Goal: Information Seeking & Learning: Learn about a topic

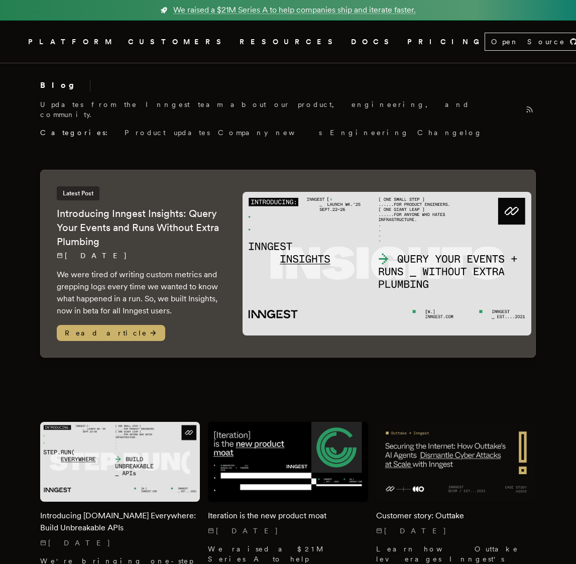
click at [183, 41] on link "CUSTOMERS" at bounding box center [177, 42] width 99 height 13
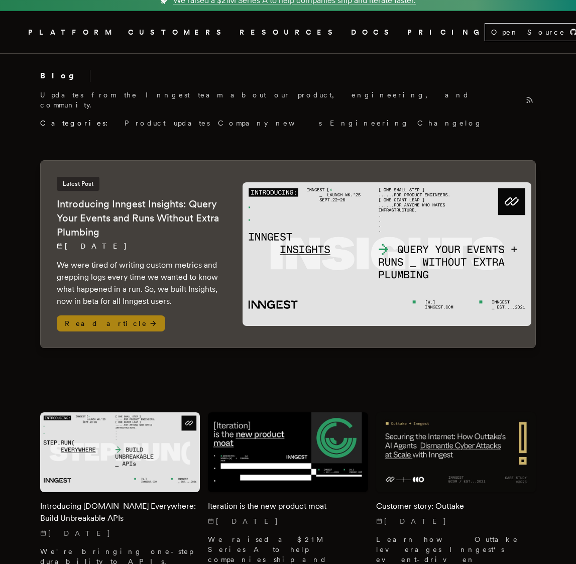
scroll to position [10, 0]
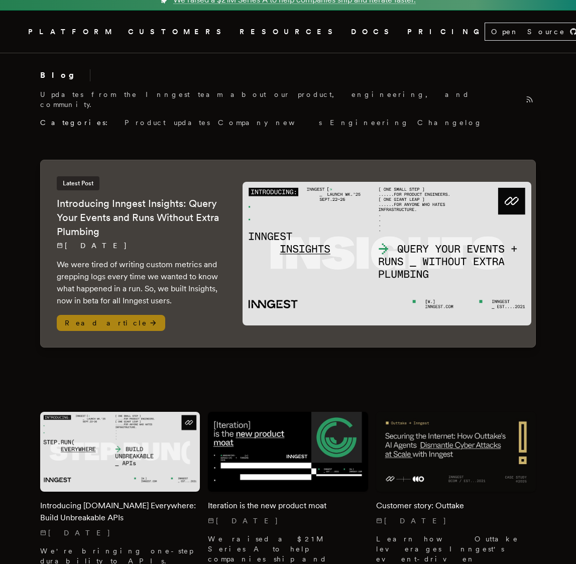
click at [175, 259] on p "We were tired of writing custom metrics and grepping logs every time we wanted …" at bounding box center [140, 283] width 166 height 48
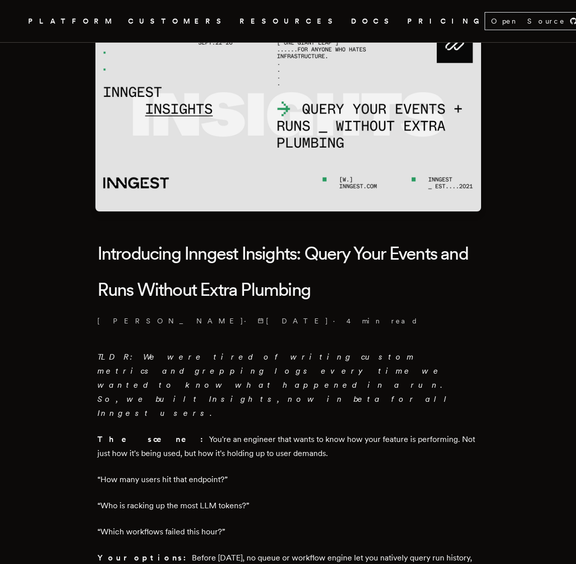
scroll to position [33, 0]
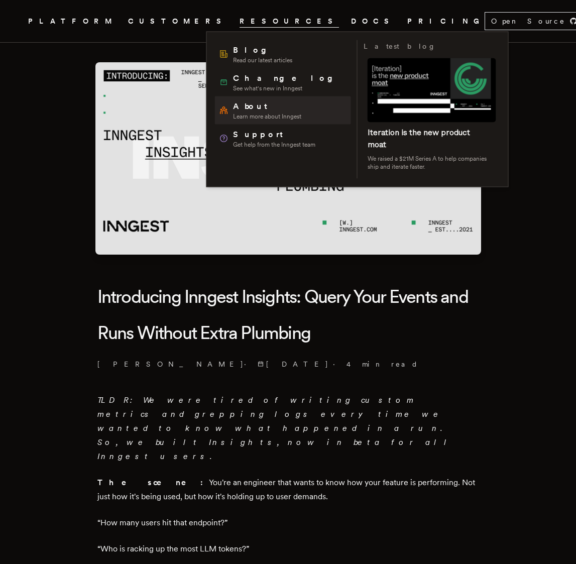
click at [248, 117] on span "Learn more about Inngest" at bounding box center [267, 116] width 68 height 8
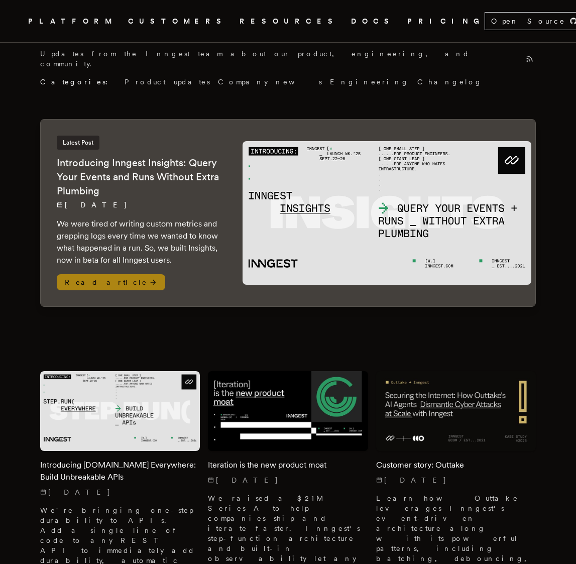
scroll to position [138, 0]
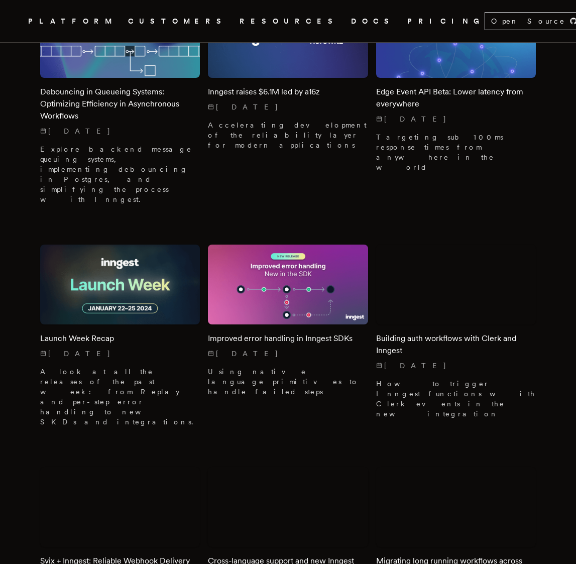
scroll to position [4938, 0]
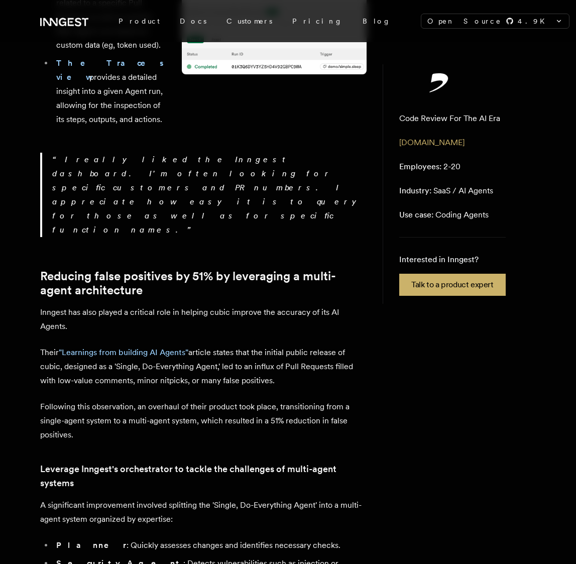
scroll to position [1348, 0]
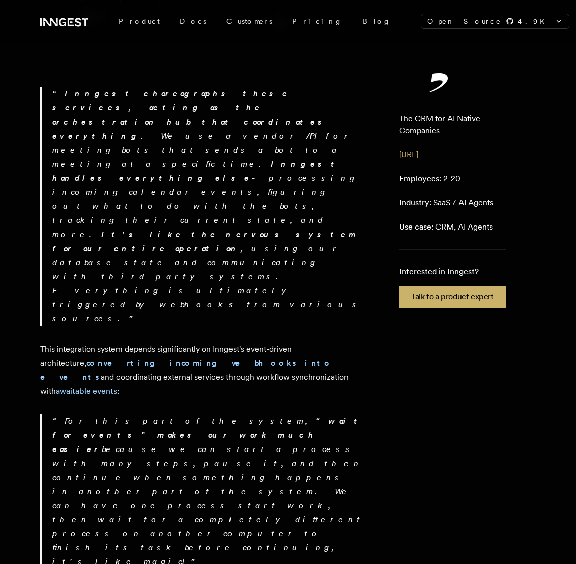
scroll to position [871, 0]
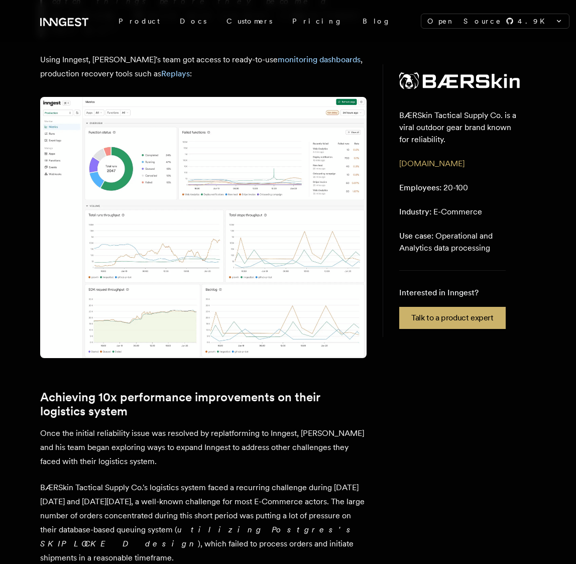
scroll to position [1587, 0]
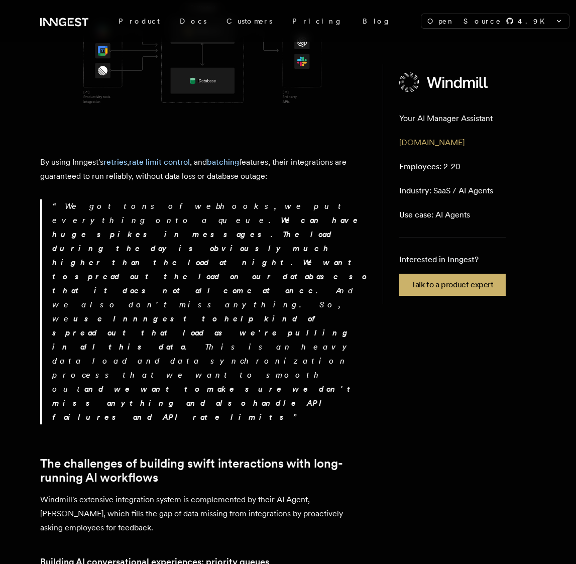
scroll to position [1375, 0]
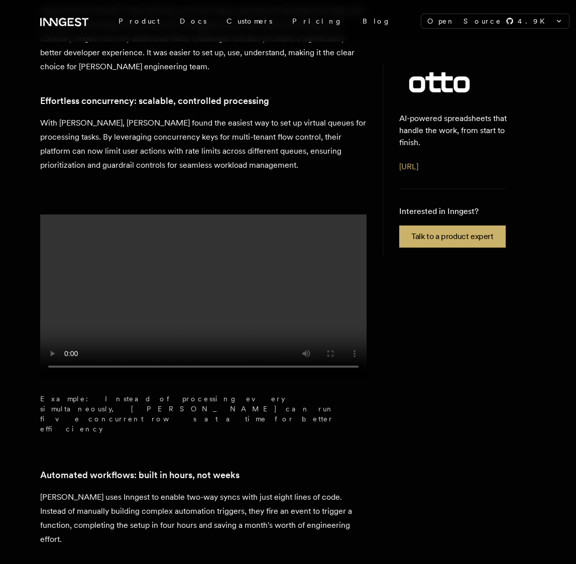
scroll to position [1252, 0]
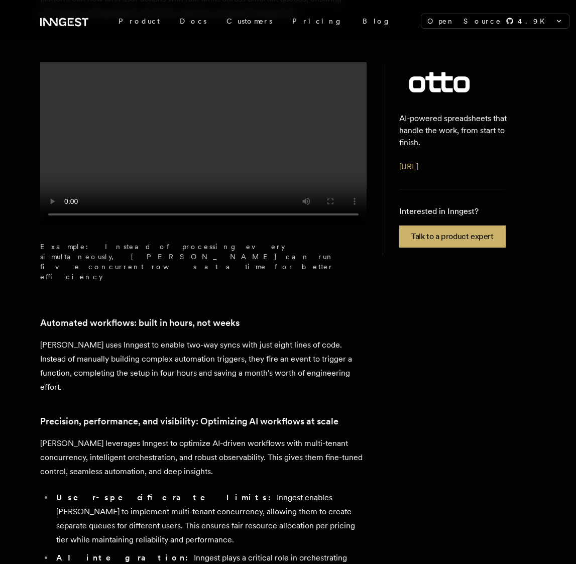
click at [409, 162] on link "[URL]" at bounding box center [408, 167] width 19 height 10
